Goal: Task Accomplishment & Management: Complete application form

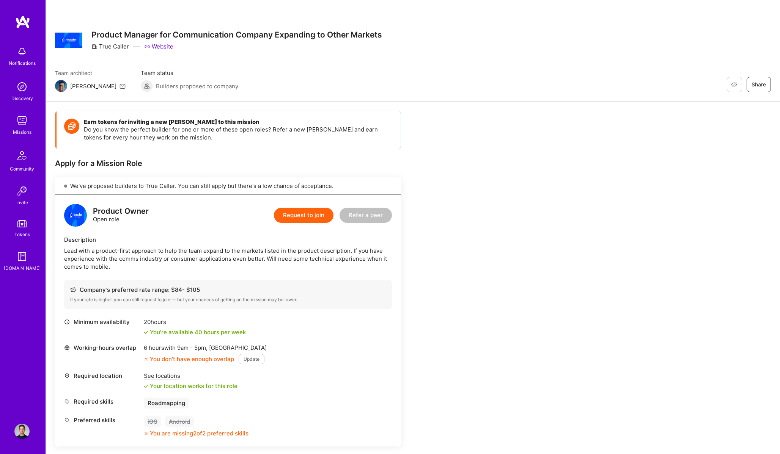
click at [19, 122] on img at bounding box center [21, 120] width 15 height 15
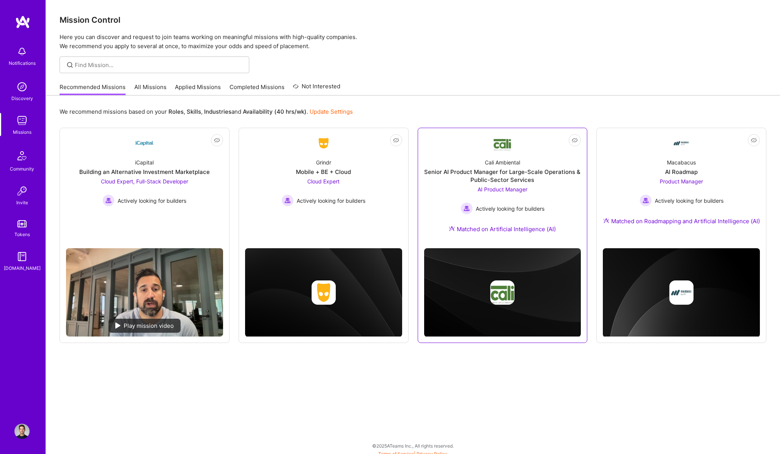
click at [549, 186] on div "Cali Ambiental Senior AI Product Manager for Large-Scale Operations & Public-Se…" at bounding box center [502, 197] width 157 height 90
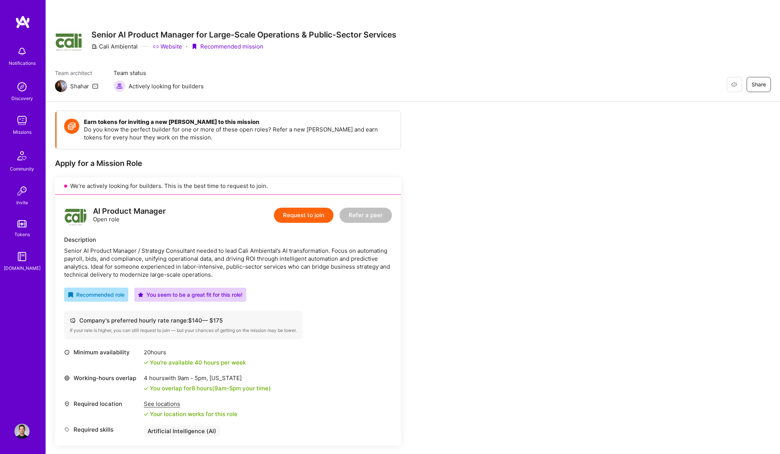
click at [22, 121] on img at bounding box center [21, 120] width 15 height 15
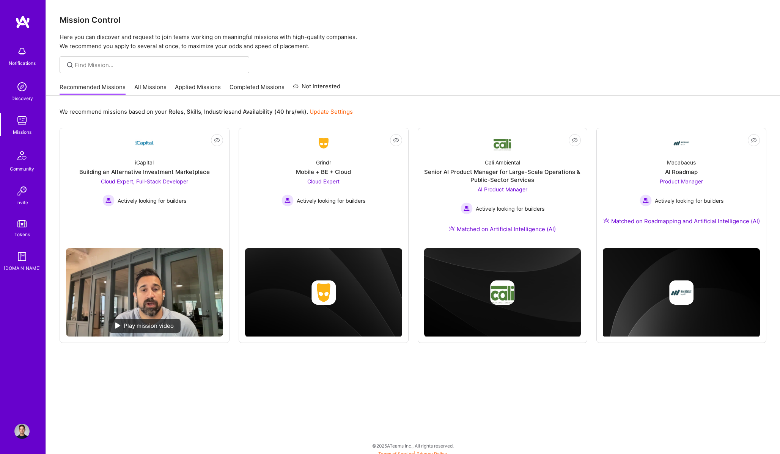
click at [146, 87] on link "All Missions" at bounding box center [150, 89] width 32 height 13
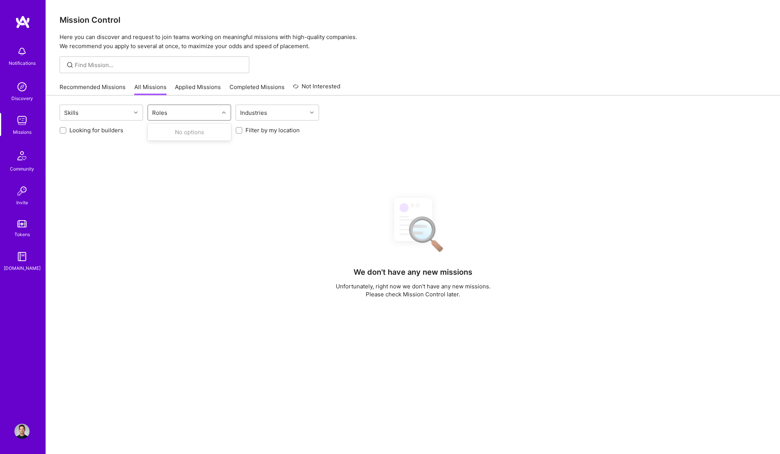
click at [170, 110] on input "text" at bounding box center [170, 113] width 1 height 8
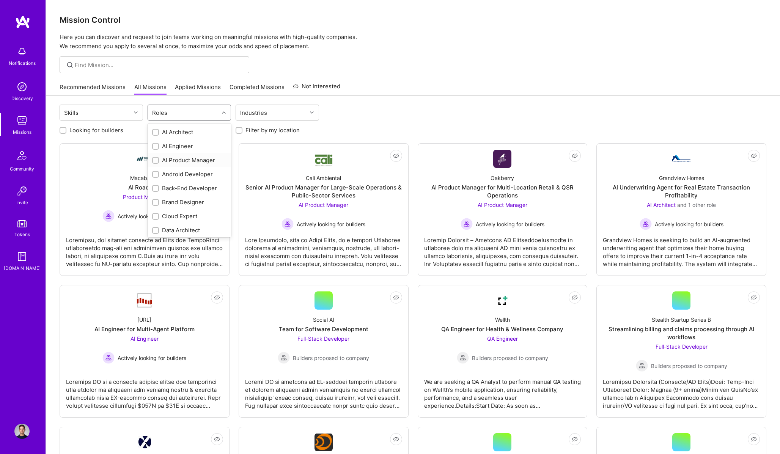
click at [185, 158] on div "AI Product Manager" at bounding box center [189, 160] width 74 height 8
checkbox input "true"
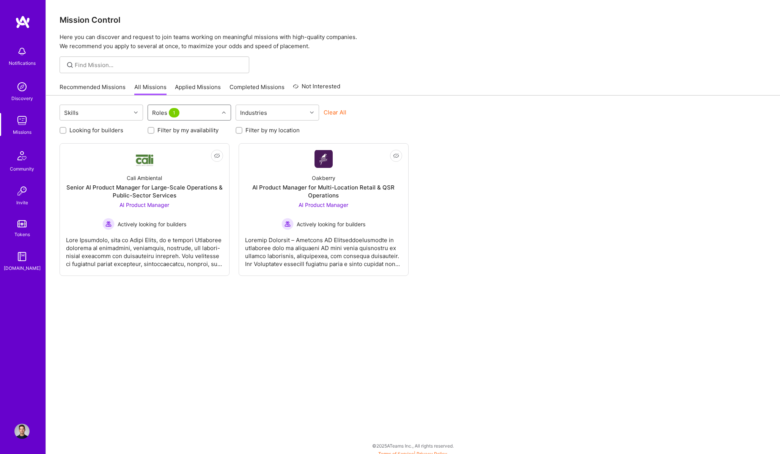
click at [194, 108] on div "Roles 1" at bounding box center [183, 112] width 71 height 15
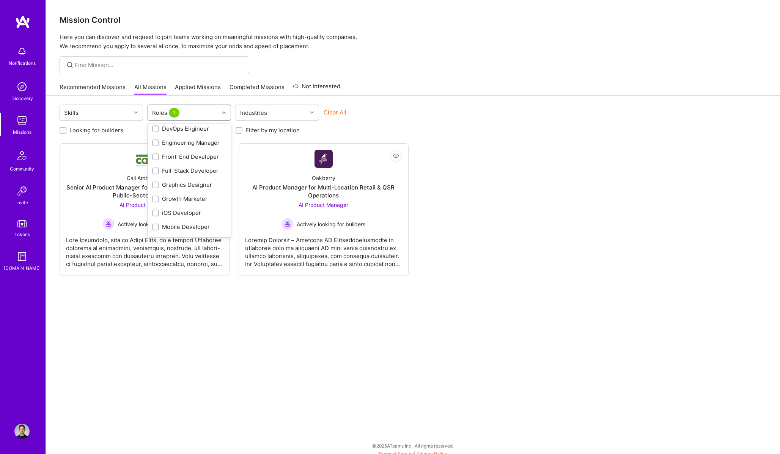
scroll to position [236, 0]
click at [190, 166] on div "Product Manager" at bounding box center [189, 162] width 74 height 8
checkbox input "true"
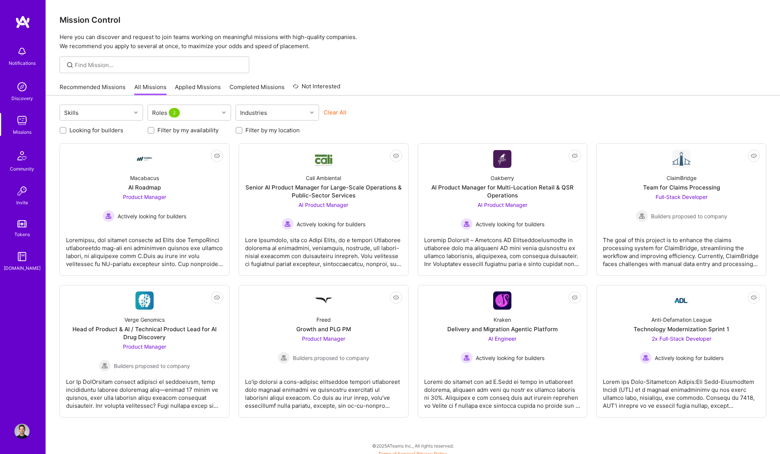
click at [454, 87] on div "Recommended Missions All Missions Applied Missions Completed Missions Not Inter…" at bounding box center [413, 87] width 706 height 16
click at [202, 253] on div at bounding box center [144, 249] width 157 height 38
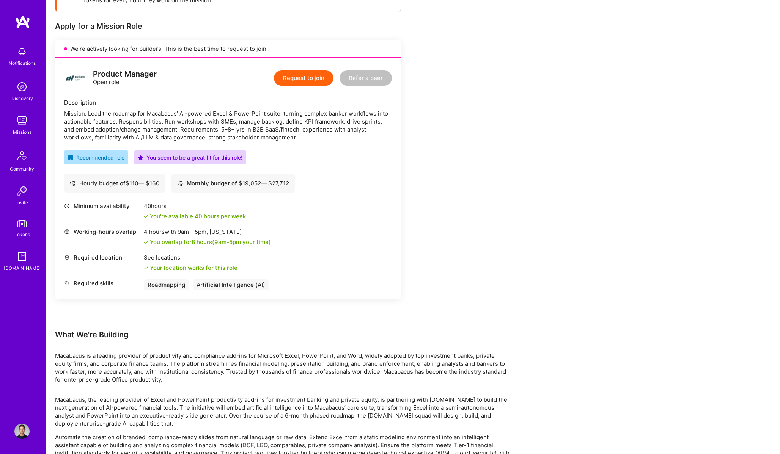
scroll to position [180, 0]
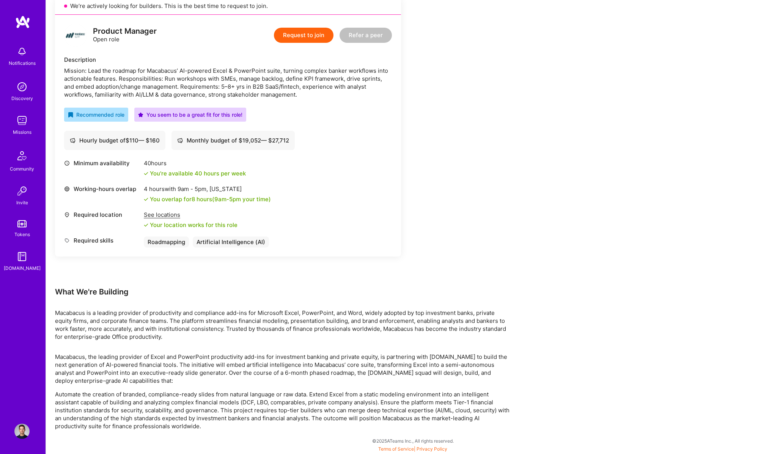
click at [314, 42] on button "Request to join" at bounding box center [304, 35] width 60 height 15
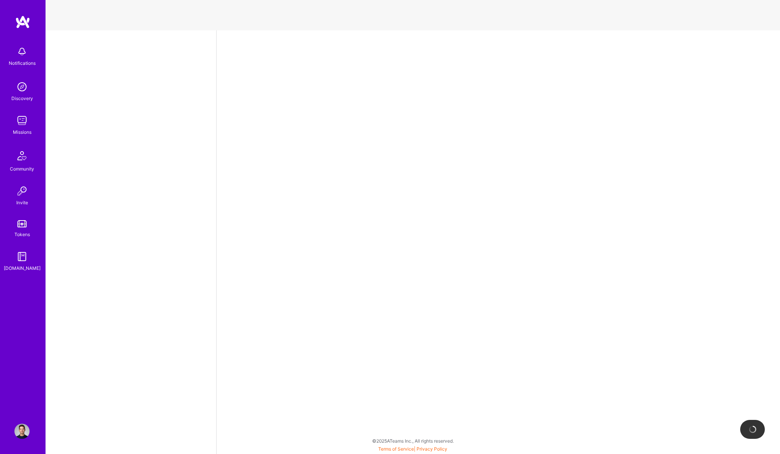
select select "CA"
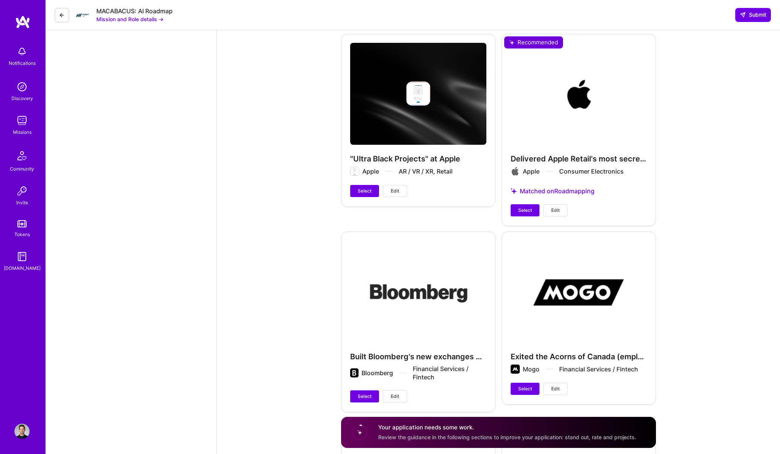
scroll to position [1876, 0]
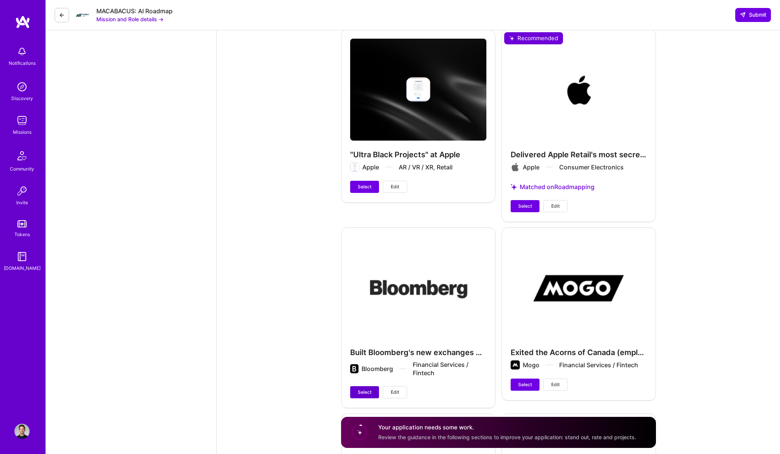
click at [370, 389] on span "Select" at bounding box center [365, 392] width 14 height 7
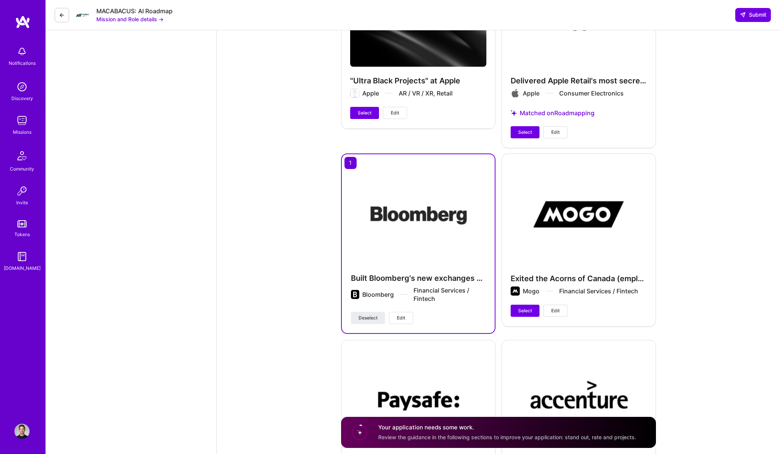
scroll to position [2030, 0]
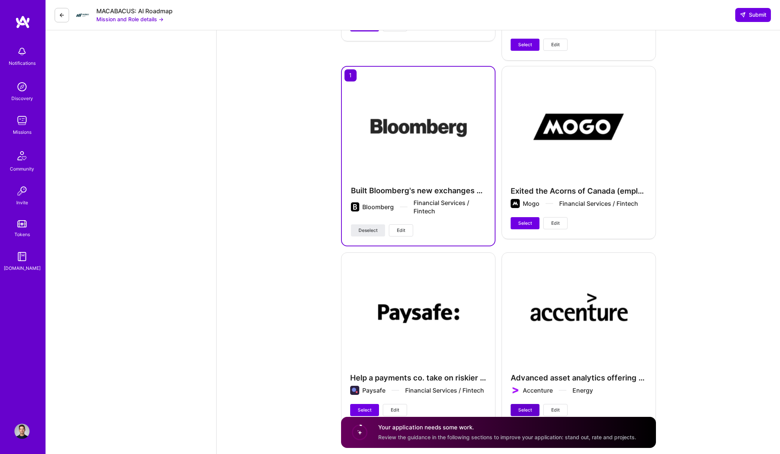
click at [523, 407] on span "Select" at bounding box center [525, 410] width 14 height 7
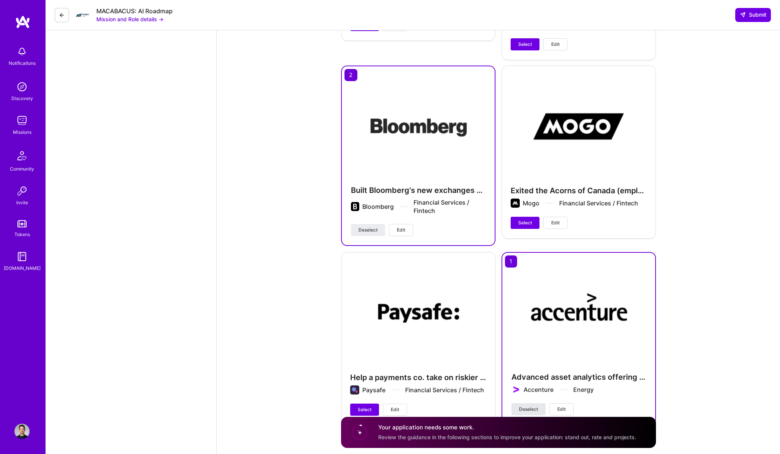
click at [526, 406] on span "Deselect" at bounding box center [528, 409] width 19 height 7
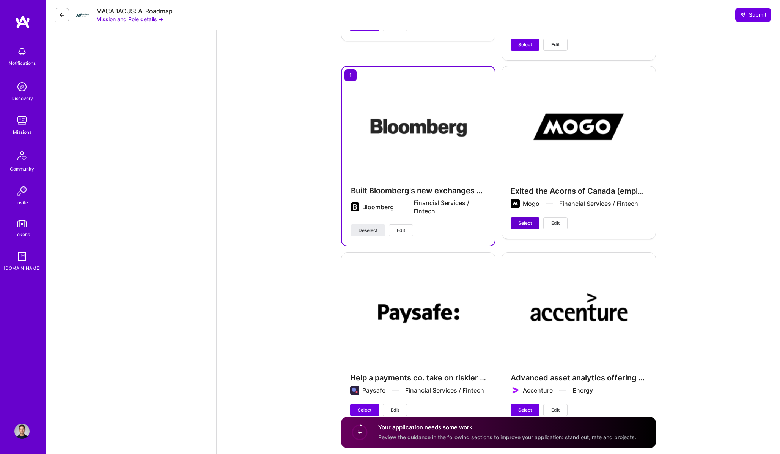
click at [525, 220] on span "Select" at bounding box center [525, 223] width 14 height 7
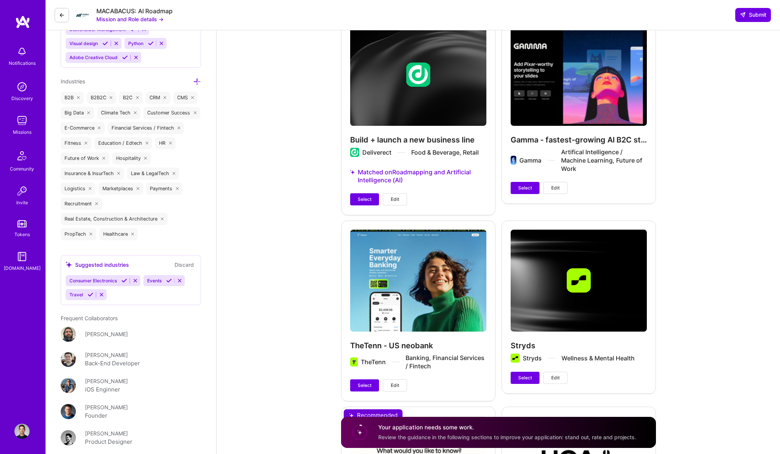
scroll to position [876, 0]
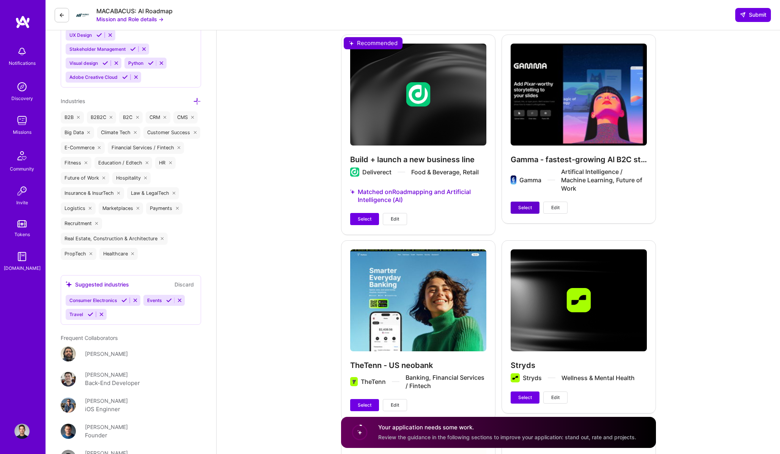
click at [523, 204] on span "Select" at bounding box center [525, 207] width 14 height 7
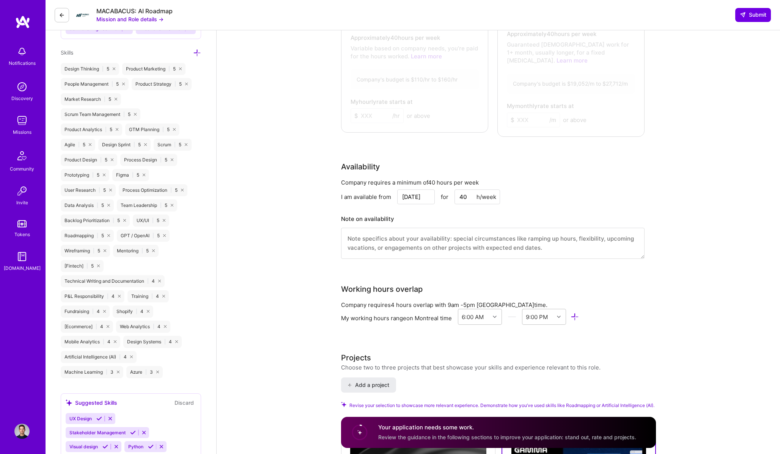
scroll to position [176, 0]
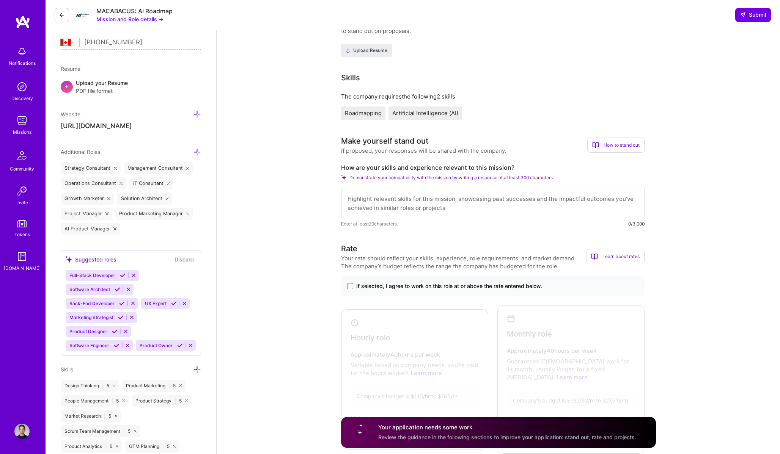
click at [428, 205] on textarea at bounding box center [492, 203] width 303 height 30
